Goal: Transaction & Acquisition: Purchase product/service

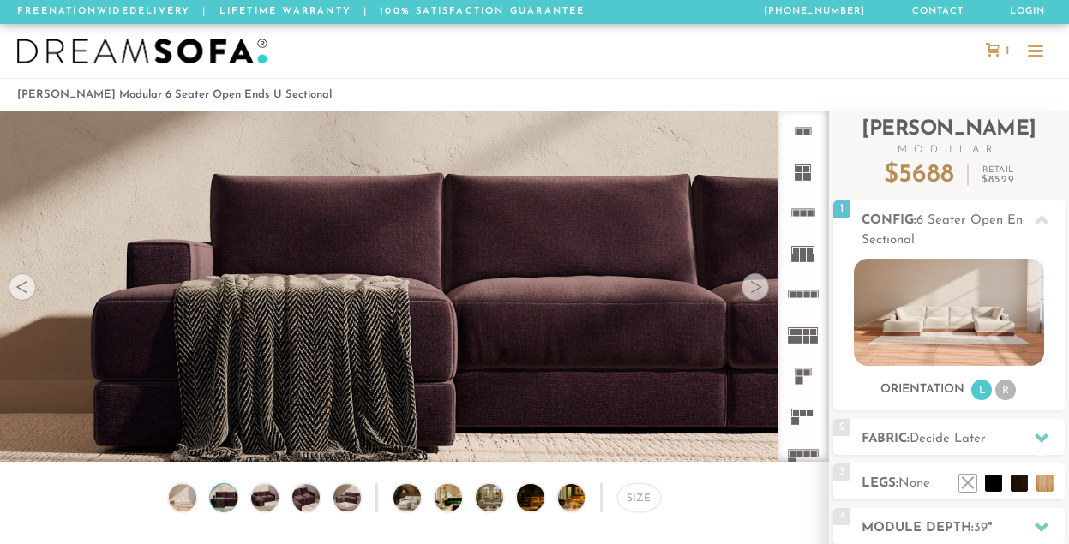
click at [752, 296] on div at bounding box center [754, 286] width 27 height 27
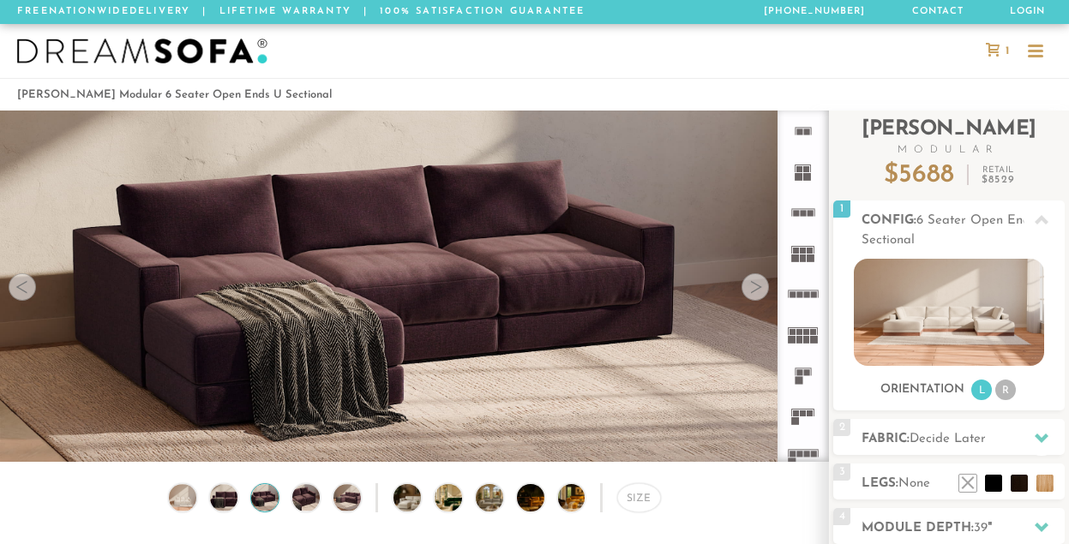
click at [752, 296] on div at bounding box center [754, 286] width 27 height 27
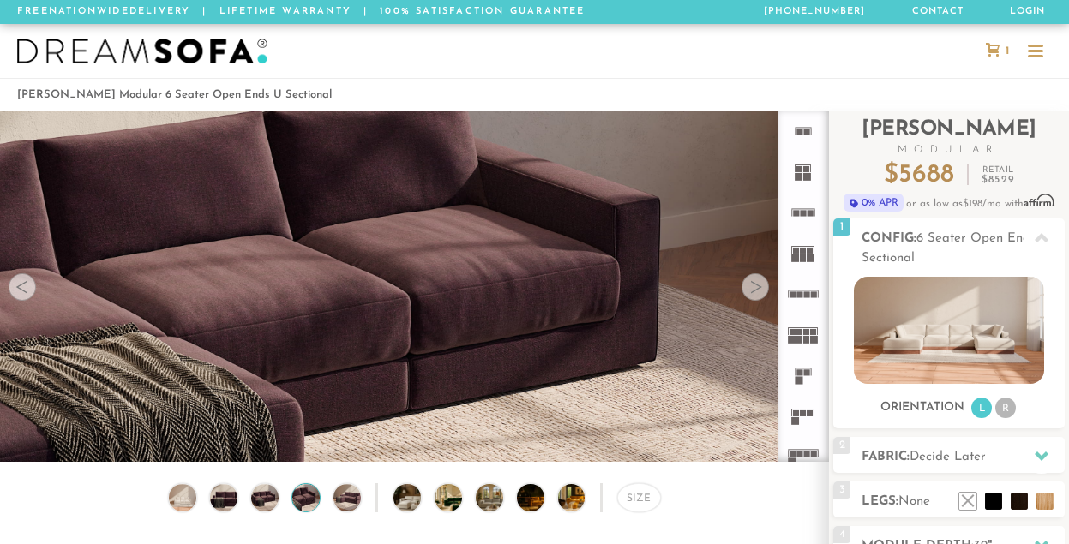
click at [752, 296] on div at bounding box center [754, 286] width 27 height 27
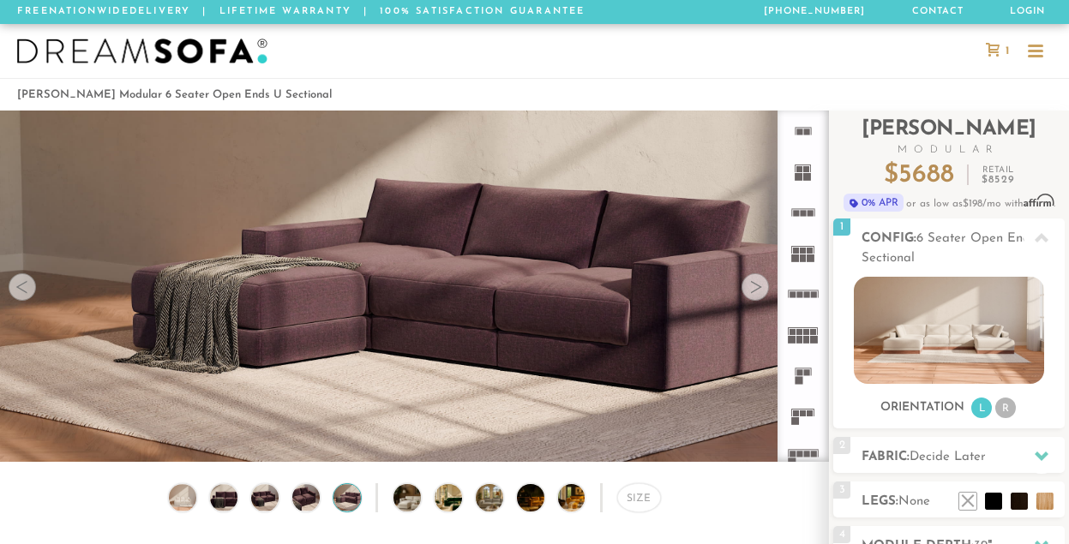
click at [752, 296] on div at bounding box center [754, 286] width 27 height 27
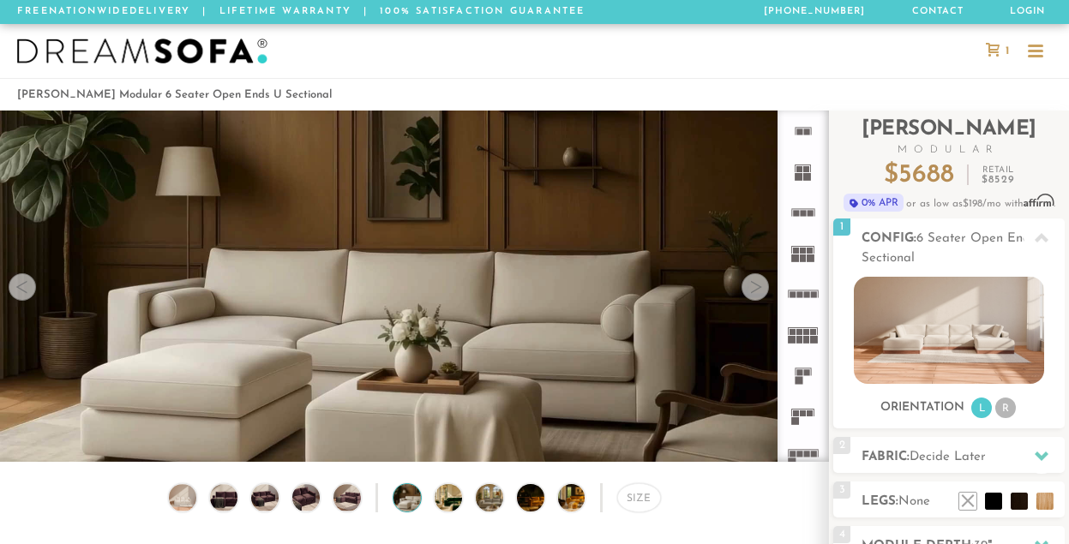
click at [752, 296] on div at bounding box center [754, 286] width 27 height 27
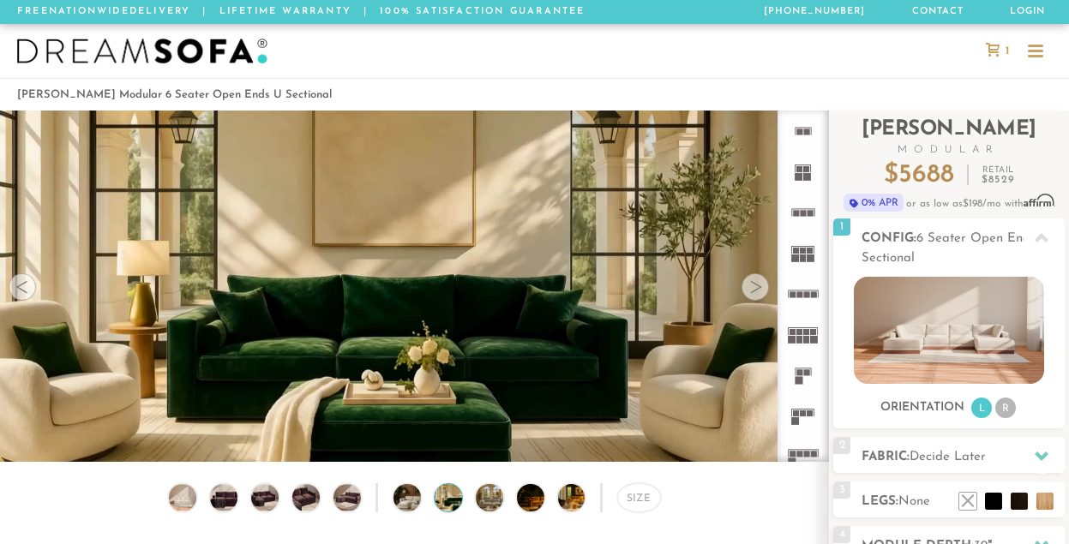
click at [752, 296] on div at bounding box center [754, 286] width 27 height 27
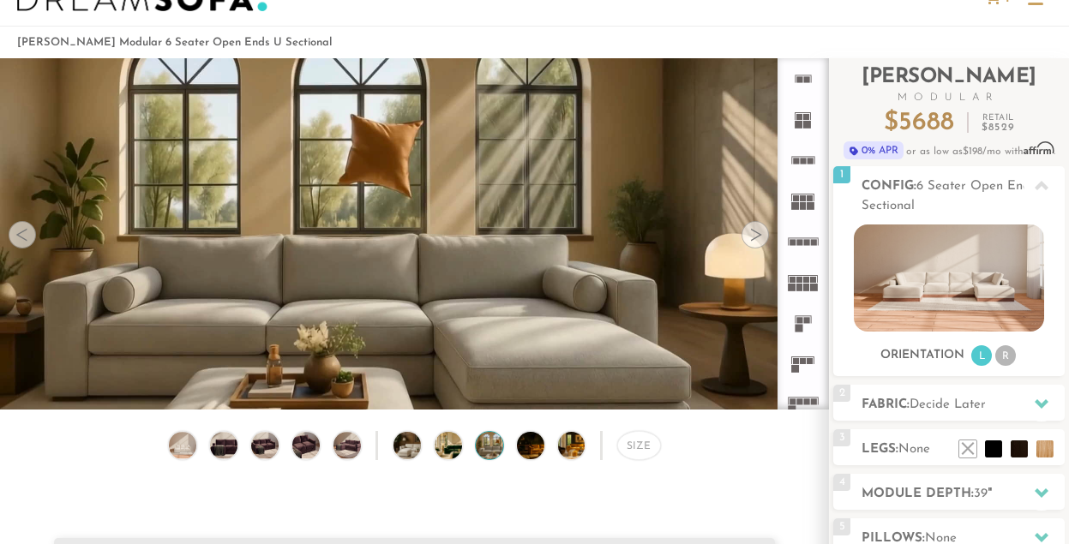
scroll to position [309, 0]
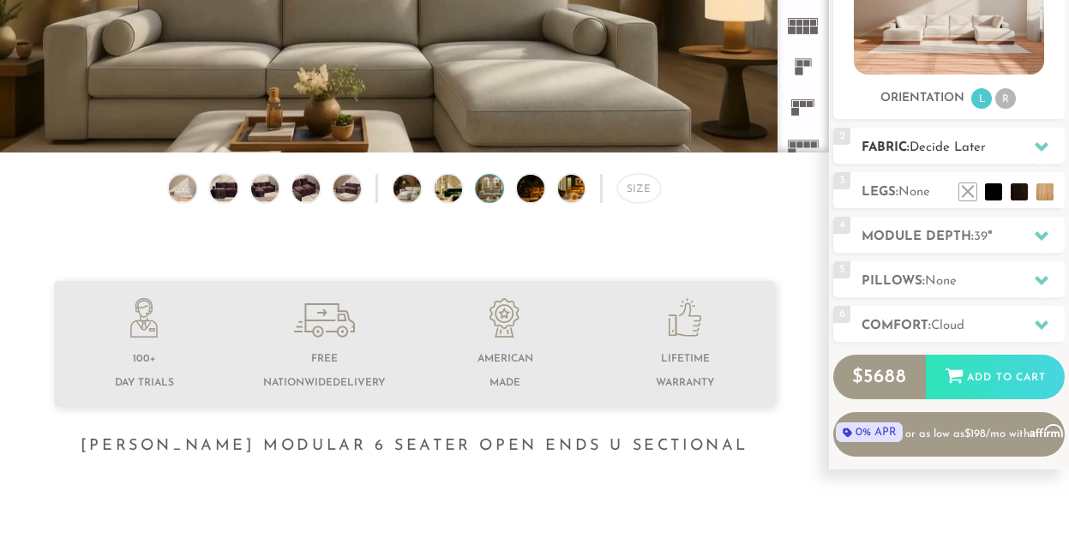
click at [986, 156] on h2 "Fabric: Decide Later" at bounding box center [962, 148] width 203 height 20
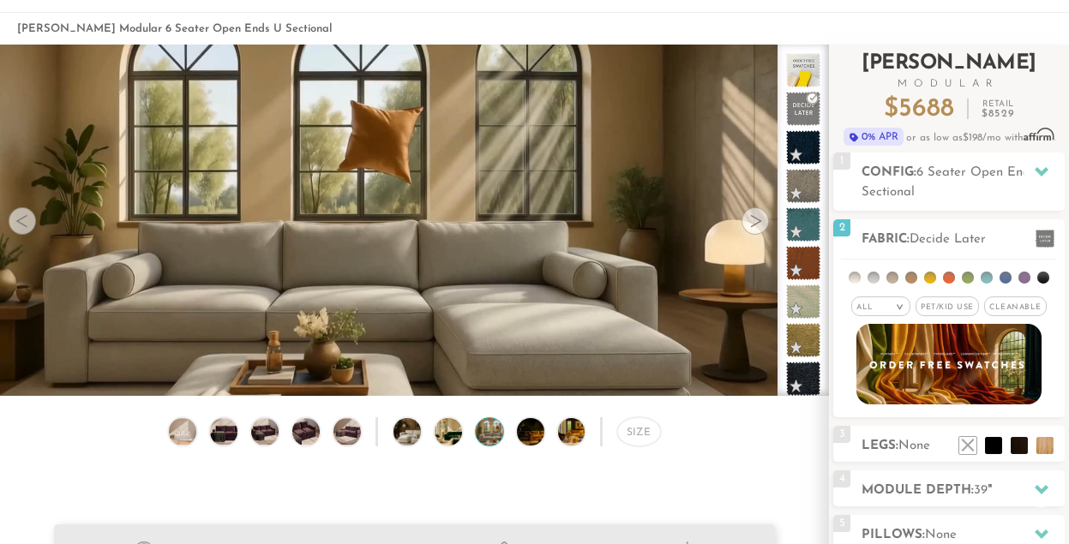
scroll to position [66, 0]
click at [954, 183] on h2 "Config: 6 Seater Open Ends U Sectional" at bounding box center [962, 182] width 203 height 39
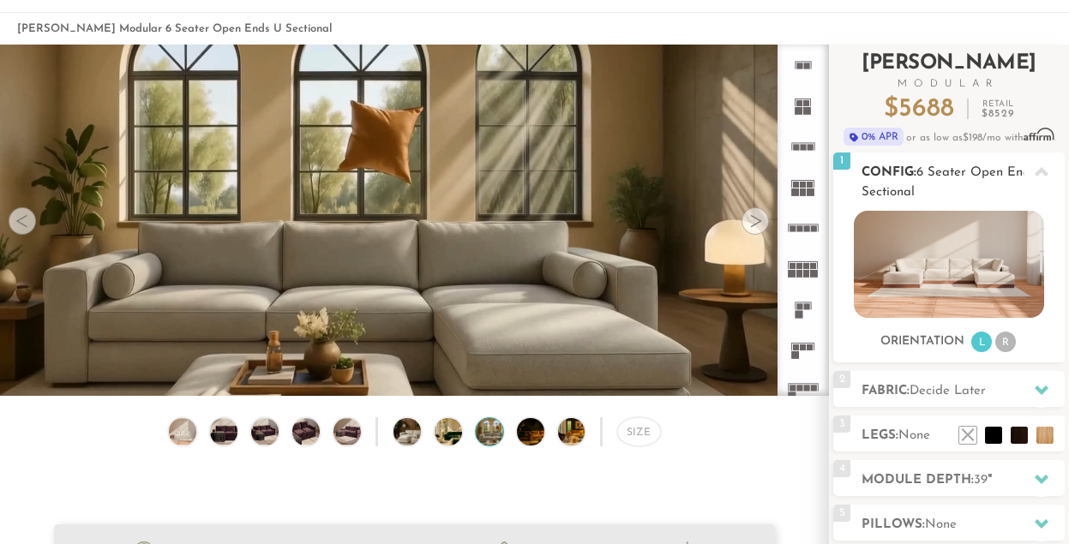
click at [1012, 348] on li "R" at bounding box center [1005, 342] width 21 height 21
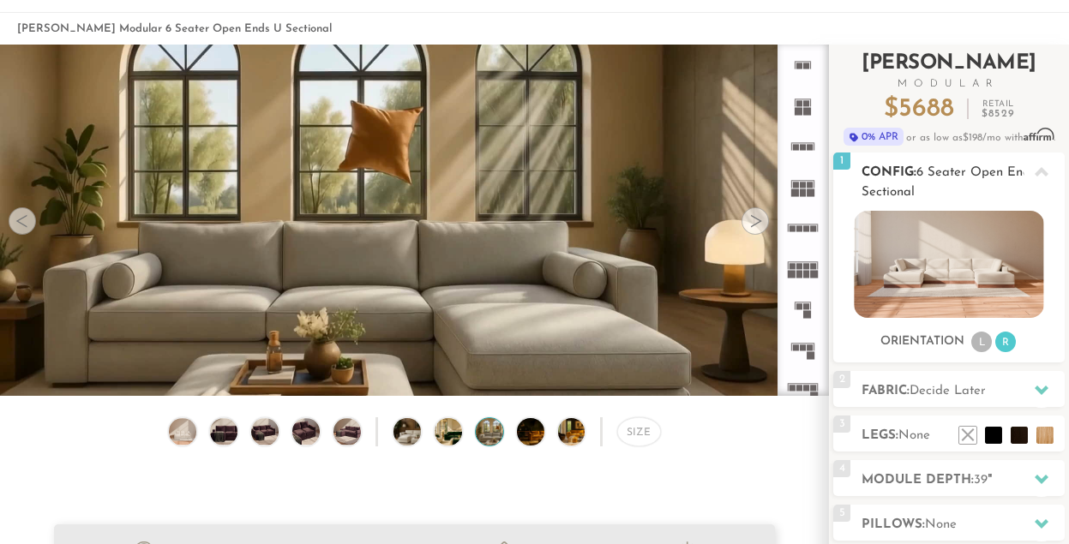
click at [981, 346] on li "L" at bounding box center [981, 342] width 21 height 21
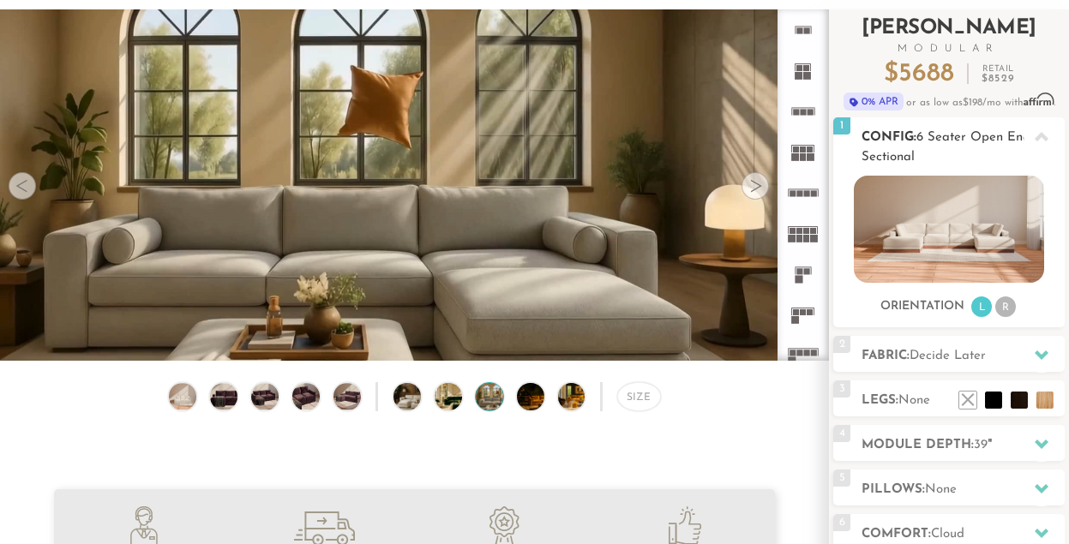
scroll to position [105, 0]
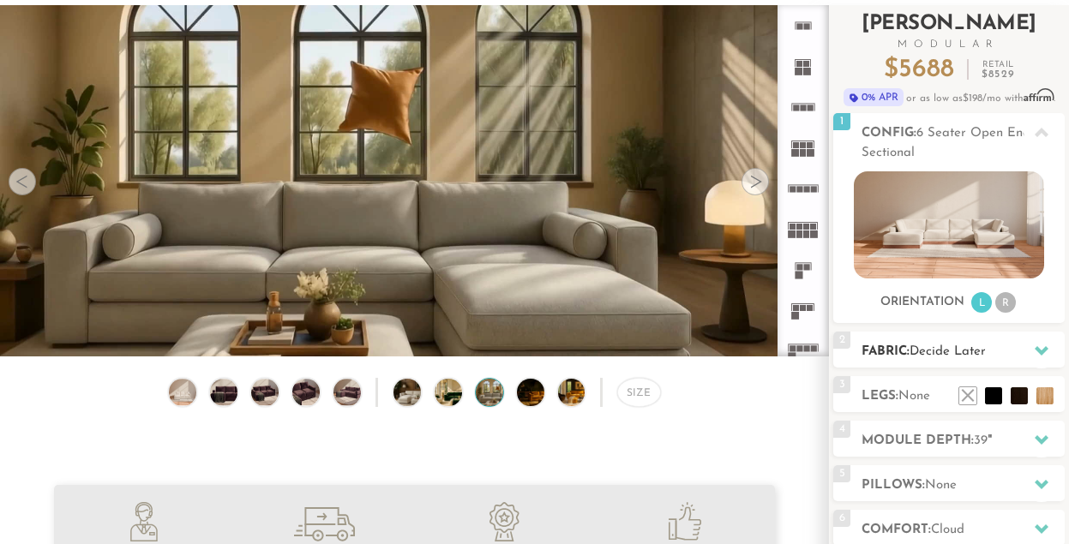
click at [998, 346] on h2 "Fabric: Decide Later" at bounding box center [962, 352] width 203 height 20
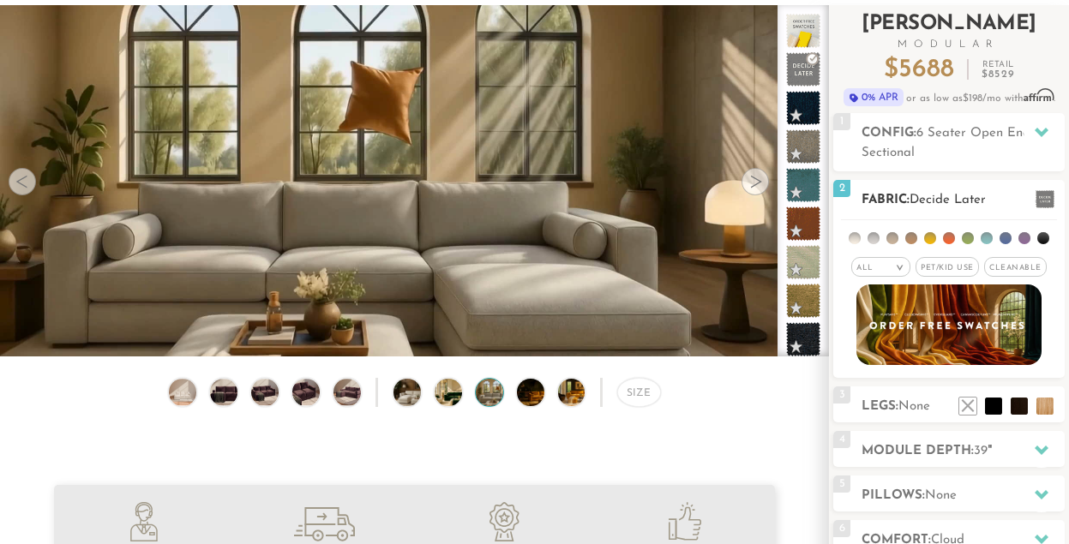
click at [989, 243] on li at bounding box center [986, 238] width 12 height 12
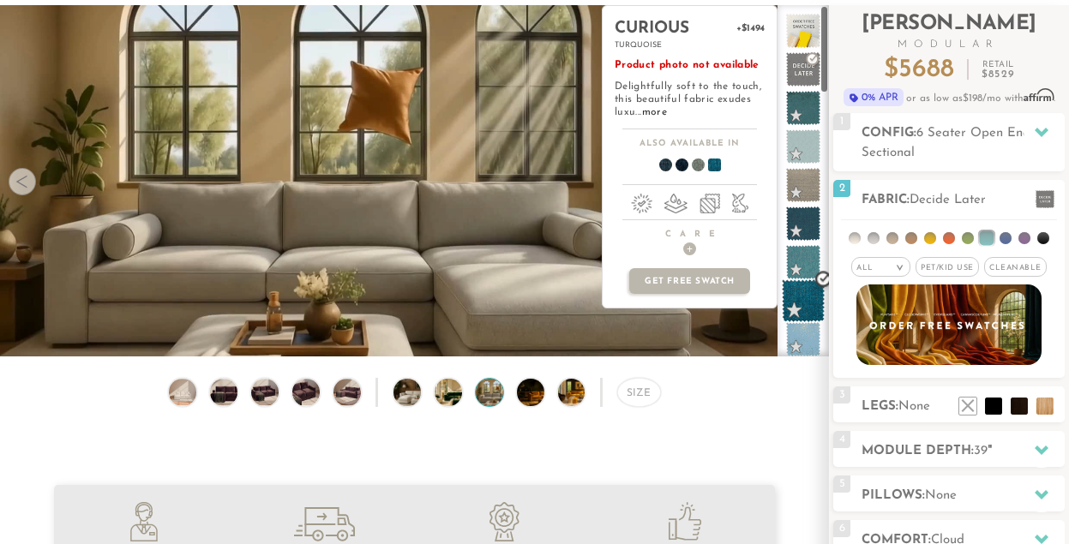
click at [810, 310] on span at bounding box center [803, 300] width 43 height 43
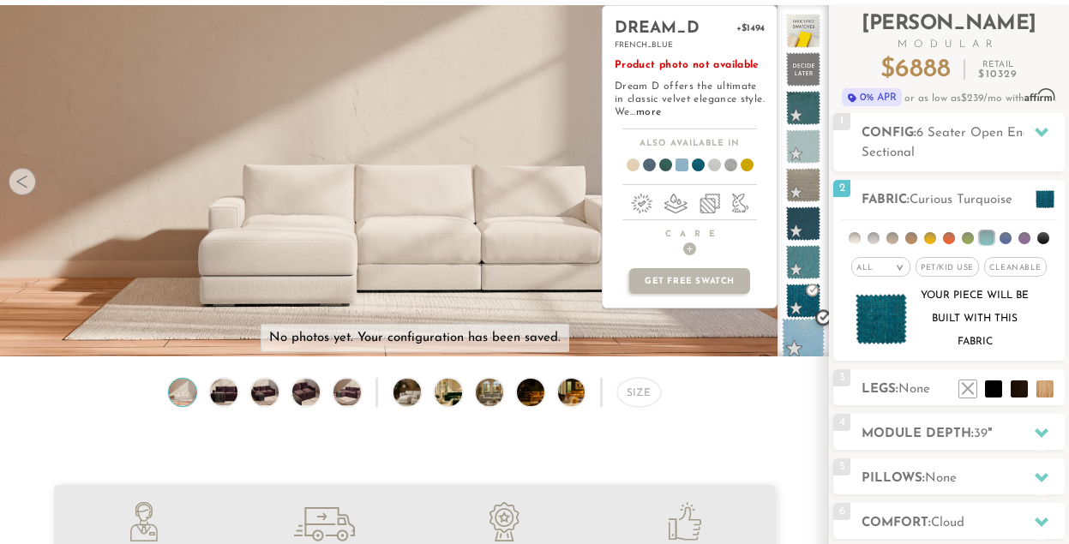
click at [809, 348] on span at bounding box center [803, 339] width 43 height 43
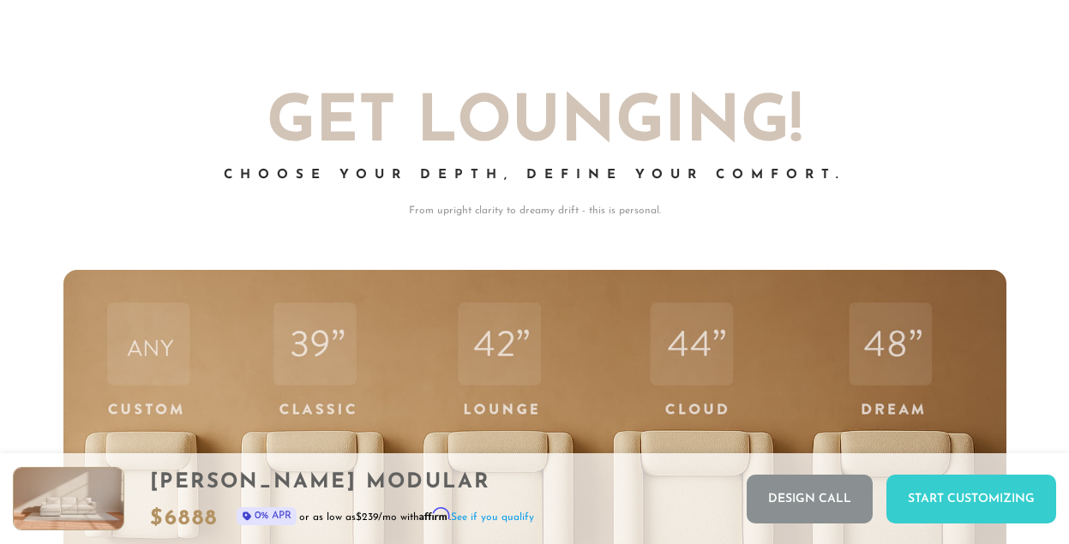
scroll to position [5034, 0]
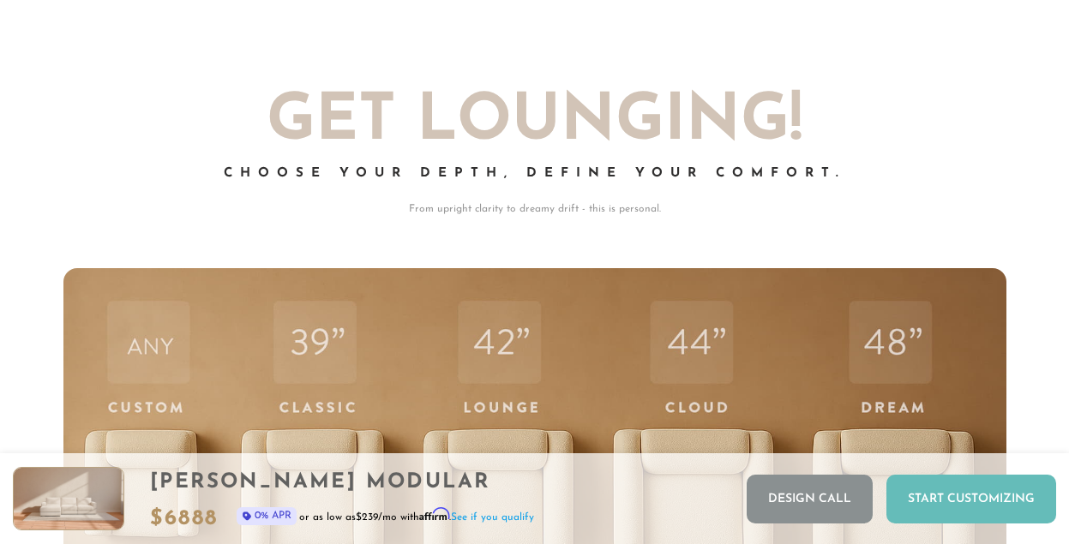
click at [932, 494] on div "Start Customizing" at bounding box center [971, 499] width 170 height 49
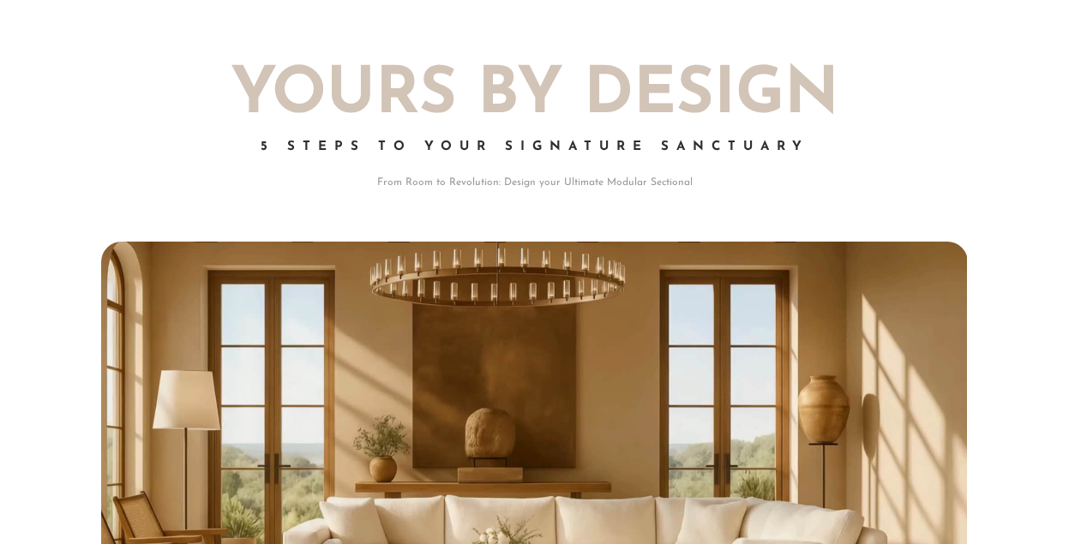
scroll to position [0, 0]
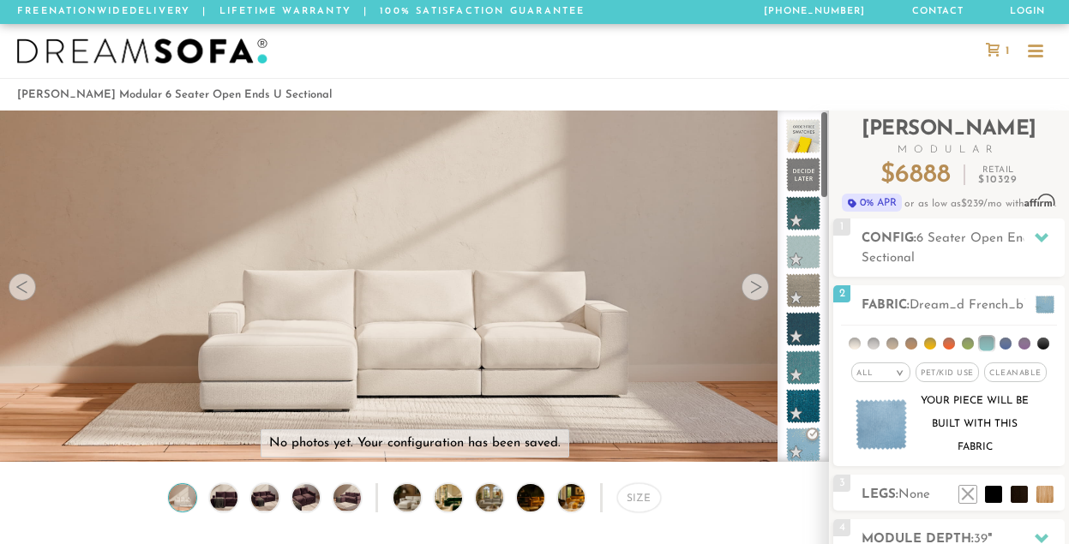
click at [152, 63] on img at bounding box center [142, 52] width 250 height 26
